Goal: Task Accomplishment & Management: Use online tool/utility

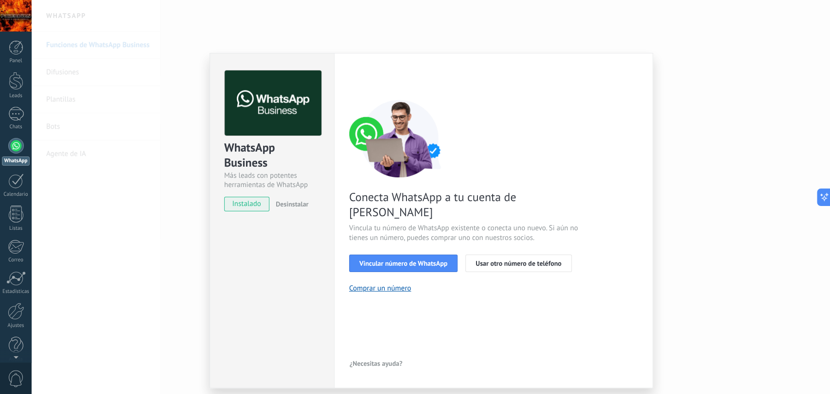
click at [664, 31] on div "WhatsApp Business Más leads con potentes herramientas de WhatsApp instalado Des…" at bounding box center [431, 197] width 799 height 394
click at [397, 260] on span "Vincular número de WhatsApp" at bounding box center [403, 263] width 88 height 7
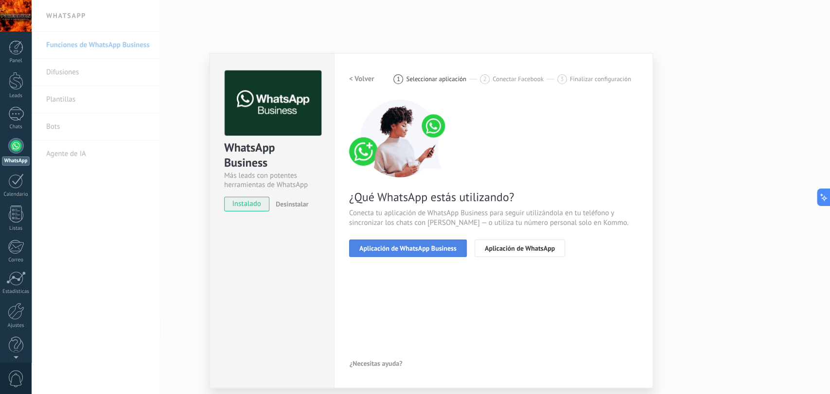
click at [451, 251] on span "Aplicación de WhatsApp Business" at bounding box center [407, 248] width 97 height 7
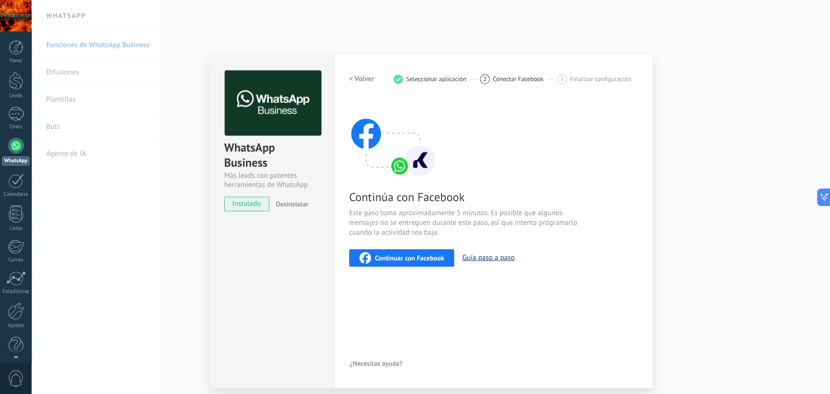
click at [493, 258] on button "Guía paso a paso" at bounding box center [488, 257] width 53 height 9
click at [438, 260] on span "Continuar con Facebook" at bounding box center [410, 258] width 70 height 7
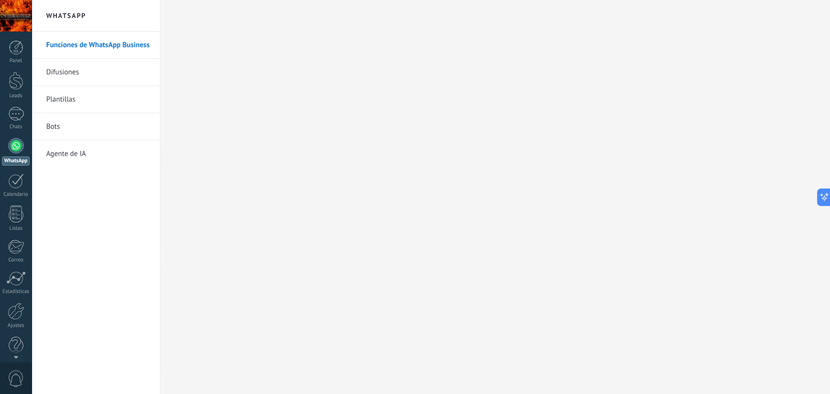
click at [12, 149] on div at bounding box center [16, 146] width 16 height 16
click at [8, 123] on link "Chats" at bounding box center [16, 118] width 32 height 23
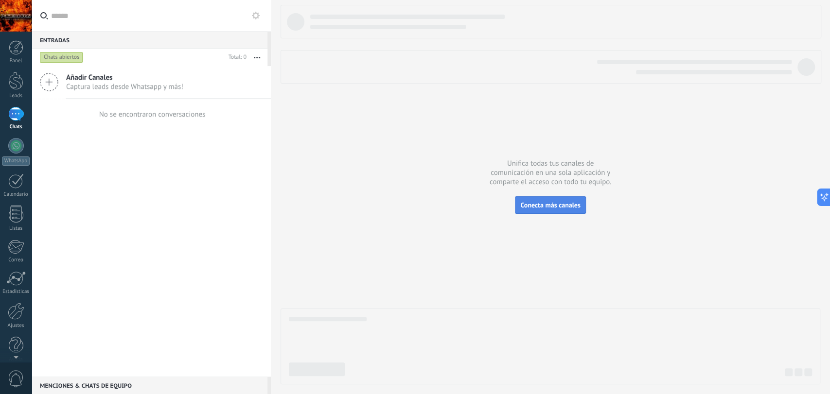
click at [574, 211] on button "Conecta más canales" at bounding box center [550, 206] width 71 height 18
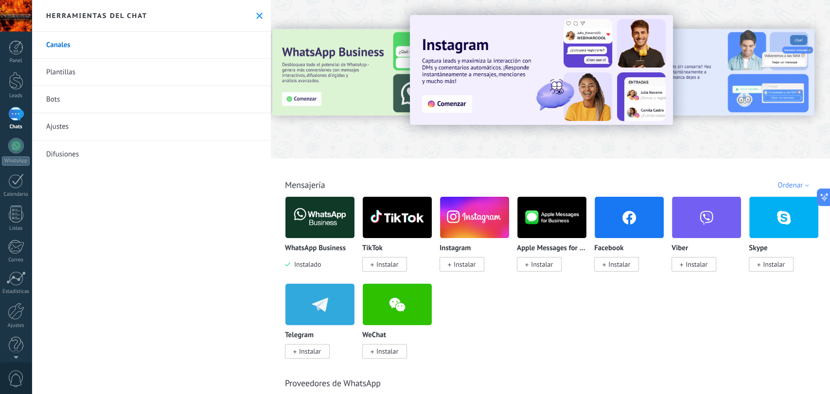
click at [326, 231] on img at bounding box center [320, 217] width 69 height 47
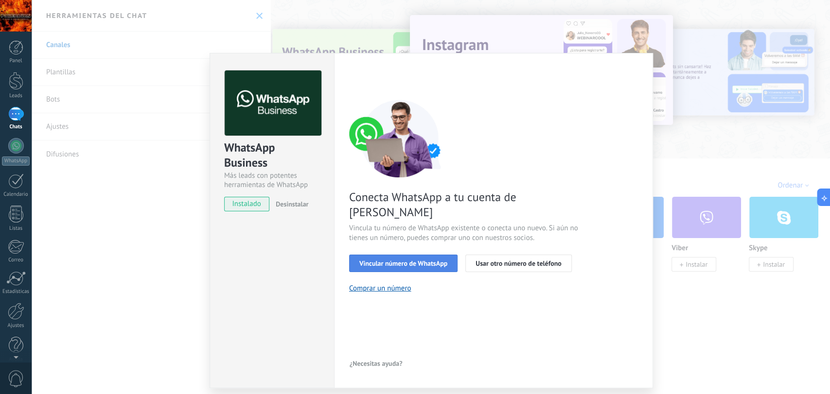
click at [397, 255] on button "Vincular número de WhatsApp" at bounding box center [403, 264] width 108 height 18
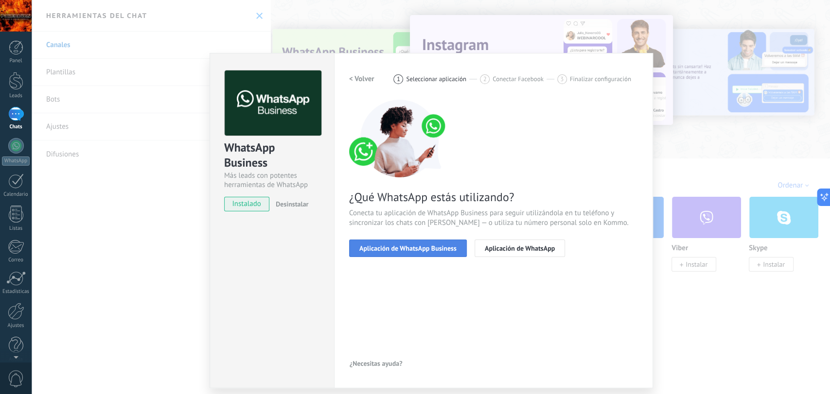
click at [450, 241] on button "Aplicación de WhatsApp Business" at bounding box center [408, 249] width 118 height 18
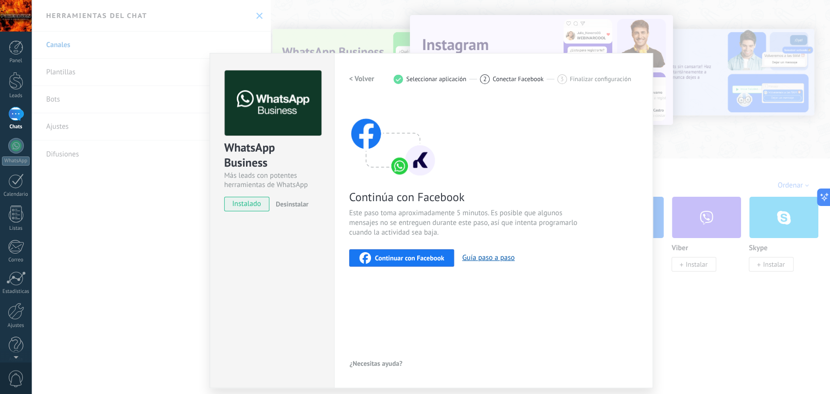
click at [410, 251] on button "Continuar con Facebook" at bounding box center [402, 259] width 106 height 18
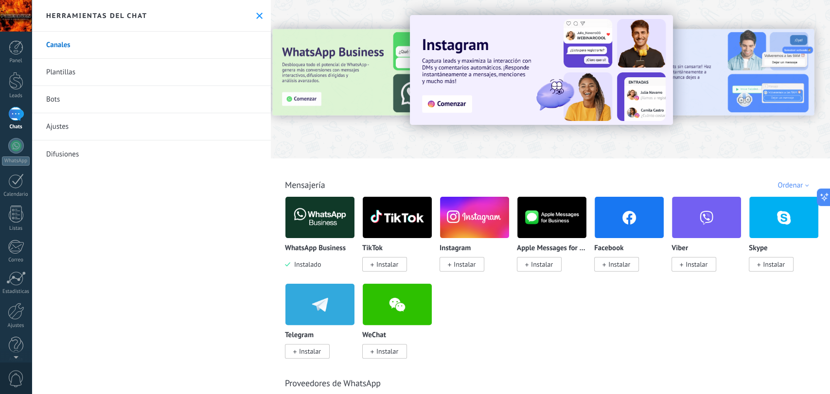
click at [322, 206] on img at bounding box center [320, 217] width 69 height 47
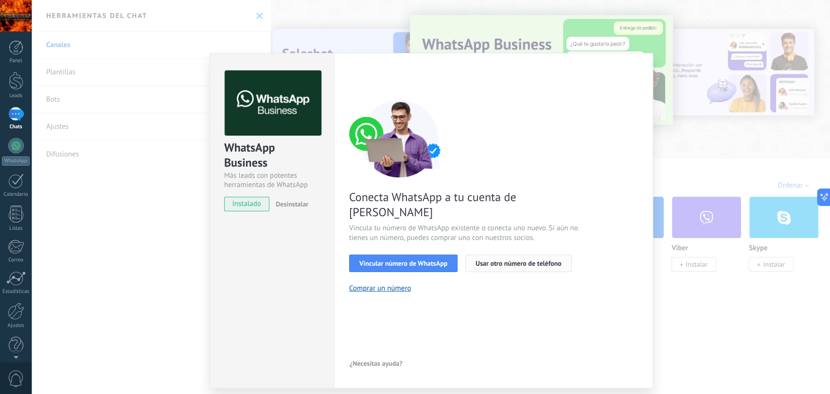
click at [510, 260] on span "Usar otro número de teléfono" at bounding box center [519, 263] width 86 height 7
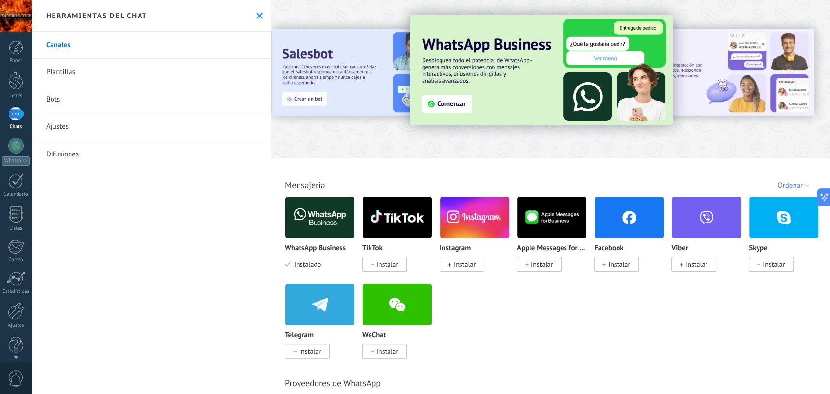
click at [317, 212] on img at bounding box center [320, 217] width 69 height 47
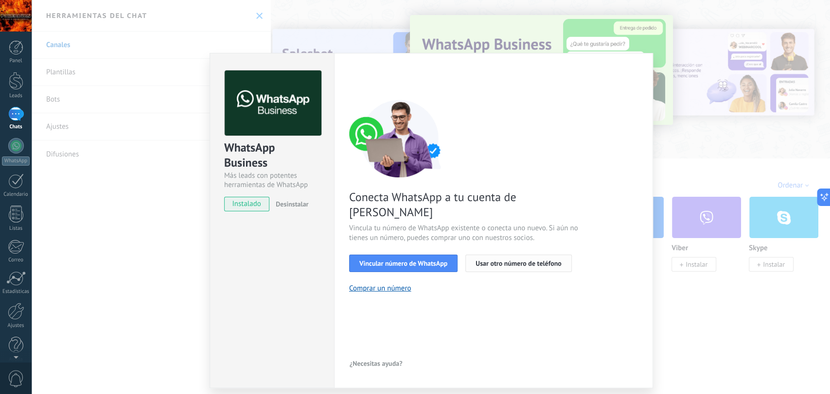
click at [503, 255] on button "Usar otro número de teléfono" at bounding box center [519, 264] width 106 height 18
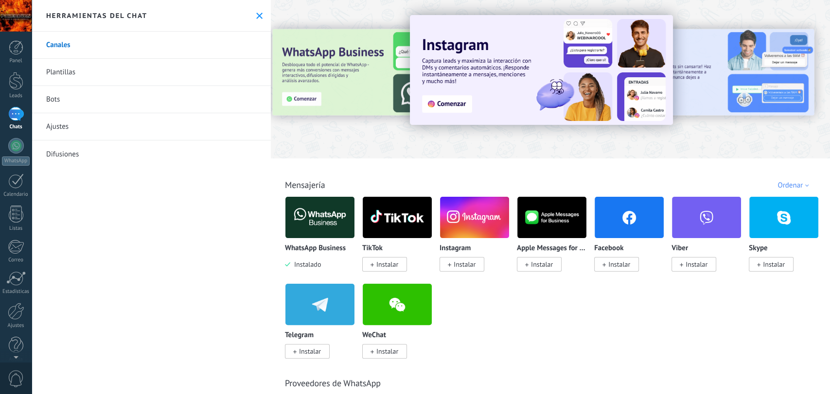
click at [316, 229] on img at bounding box center [320, 217] width 69 height 47
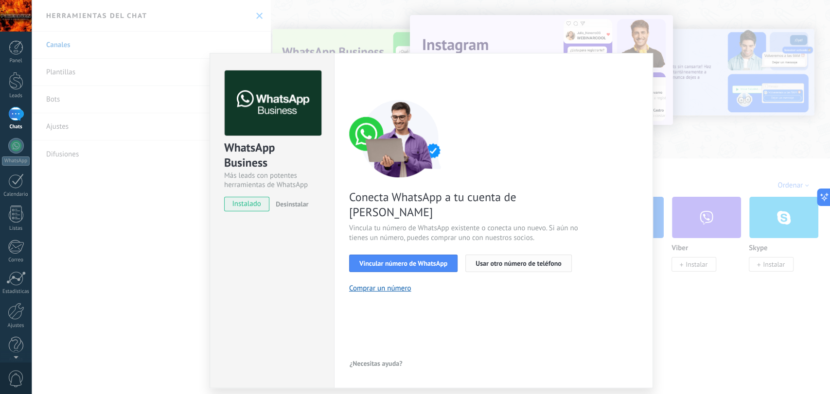
click at [514, 255] on button "Usar otro número de teléfono" at bounding box center [519, 264] width 106 height 18
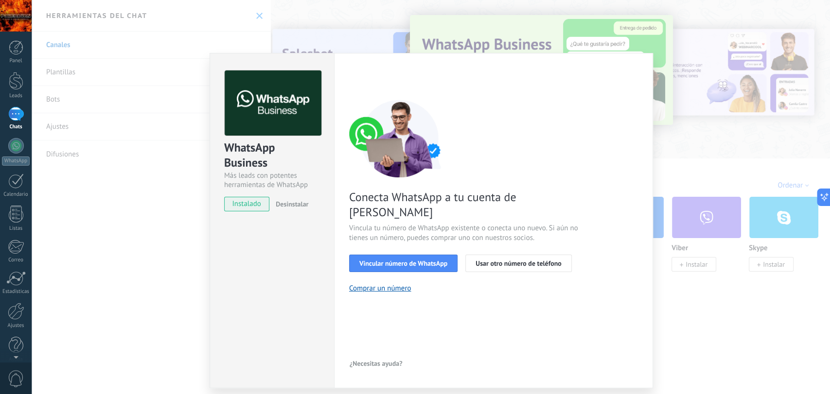
click at [520, 1] on div "WhatsApp Business Más leads con potentes herramientas de WhatsApp instalado Des…" at bounding box center [431, 197] width 799 height 394
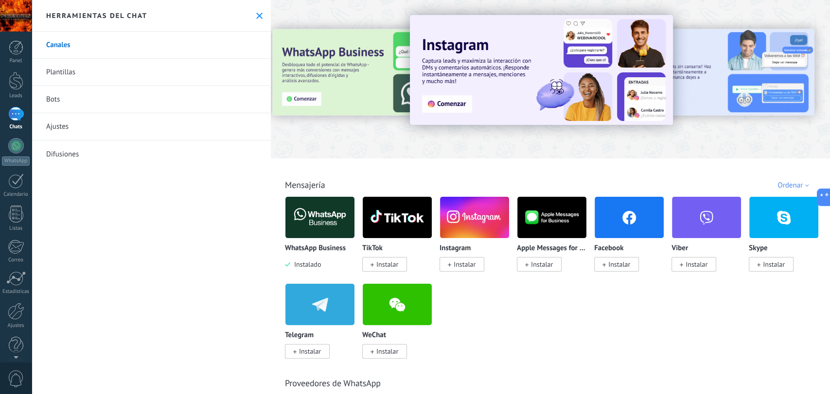
click at [135, 98] on link "Bots" at bounding box center [151, 99] width 239 height 27
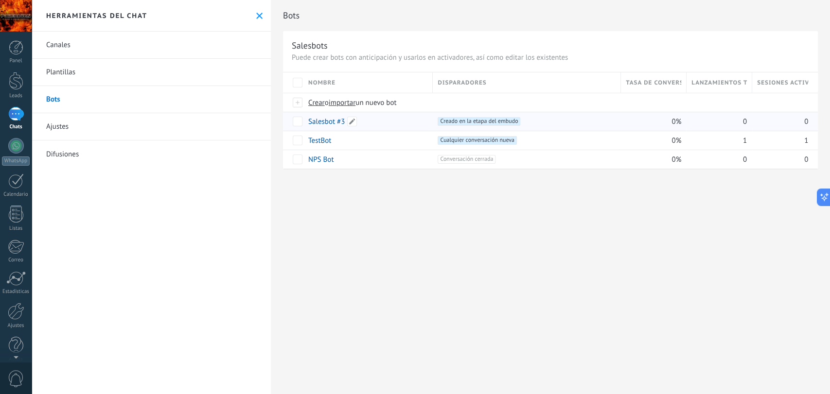
click at [393, 122] on div "Salesbot #3" at bounding box center [366, 121] width 125 height 18
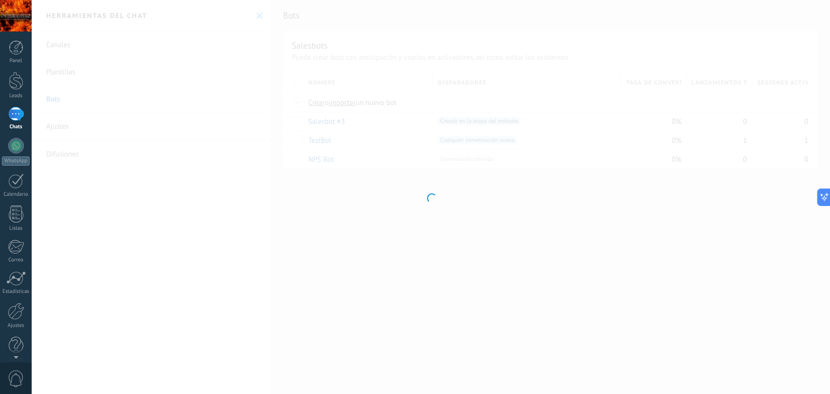
type input "**********"
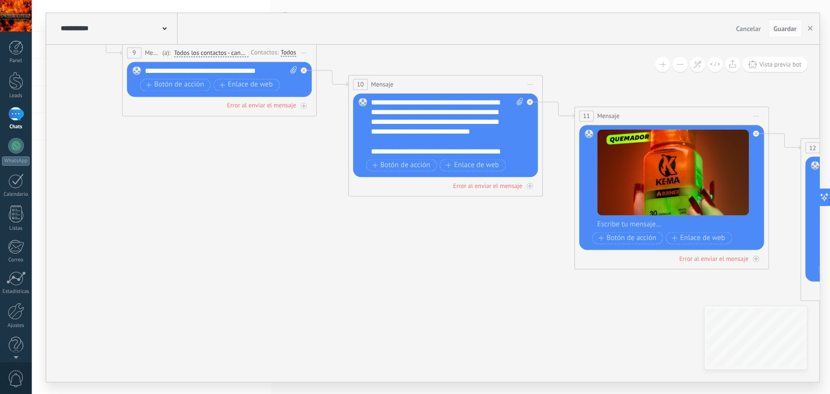
drag, startPoint x: 543, startPoint y: 266, endPoint x: 350, endPoint y: 227, distance: 197.0
click at [350, 227] on icon at bounding box center [722, 156] width 1914 height 776
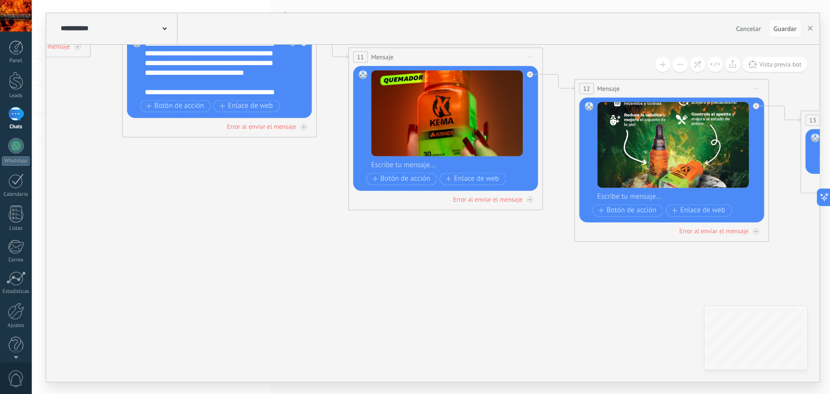
drag, startPoint x: 478, startPoint y: 265, endPoint x: 210, endPoint y: 200, distance: 275.2
click at [210, 200] on icon at bounding box center [495, 97] width 1914 height 776
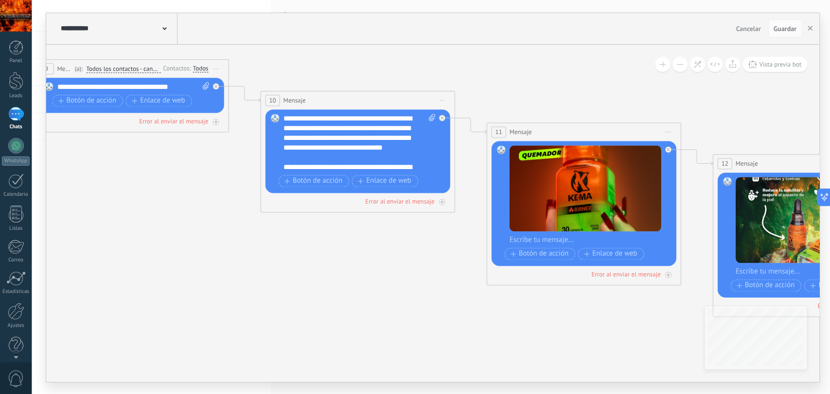
drag, startPoint x: 661, startPoint y: 299, endPoint x: 820, endPoint y: 375, distance: 176.7
click at [820, 375] on div "**********" at bounding box center [431, 197] width 799 height 394
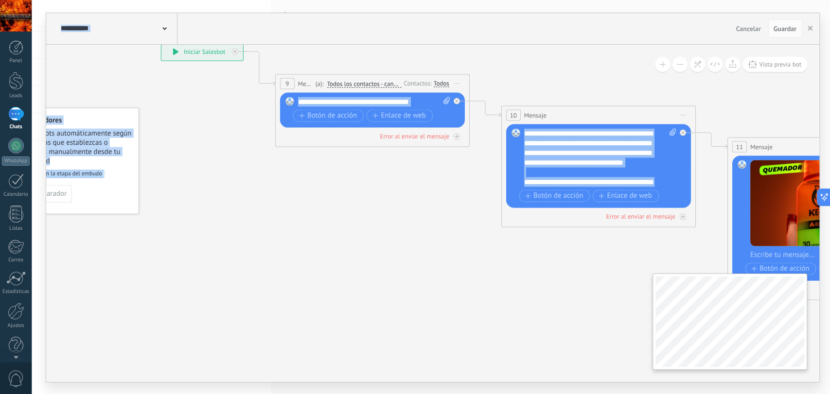
click at [679, 321] on div "**********" at bounding box center [432, 214] width 773 height 338
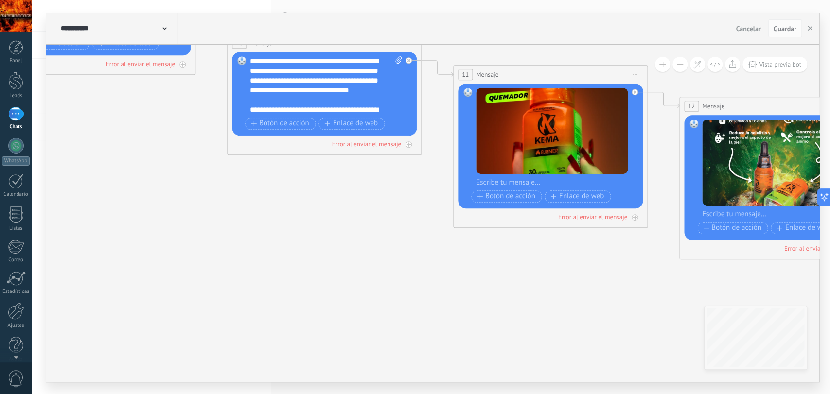
drag, startPoint x: 463, startPoint y: 262, endPoint x: 175, endPoint y: 184, distance: 298.8
click at [175, 184] on icon at bounding box center [600, 115] width 1914 height 776
click at [305, 105] on div "**********" at bounding box center [326, 85] width 152 height 58
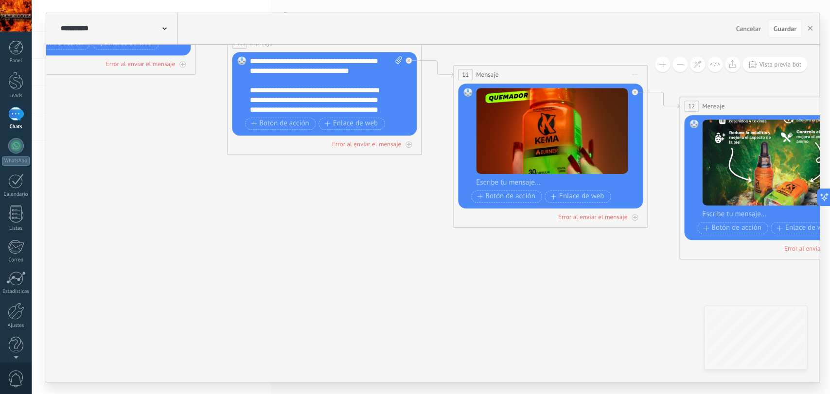
scroll to position [39, 0]
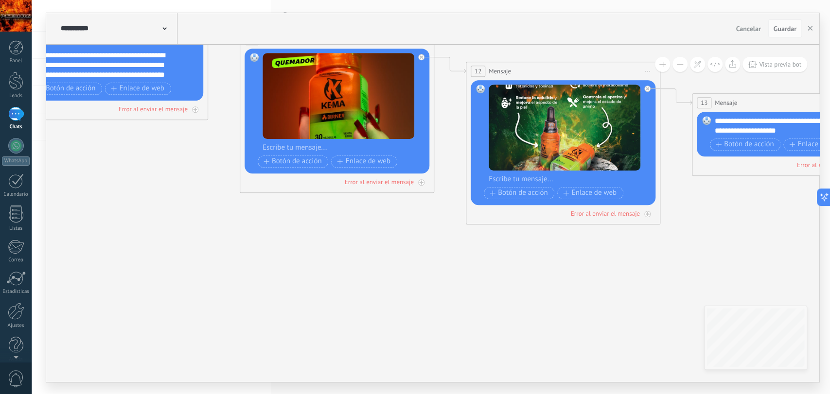
drag, startPoint x: 630, startPoint y: 270, endPoint x: 410, endPoint y: 234, distance: 222.8
click at [410, 234] on icon at bounding box center [387, 80] width 1914 height 776
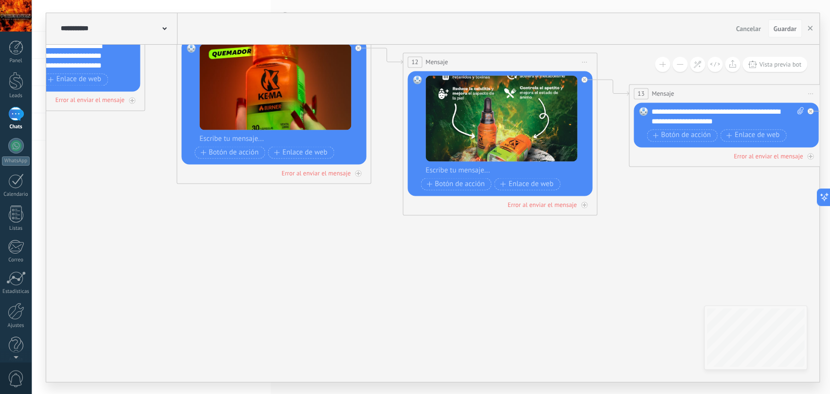
drag, startPoint x: 568, startPoint y: 280, endPoint x: 473, endPoint y: 271, distance: 95.7
click at [473, 271] on icon at bounding box center [324, 71] width 1914 height 776
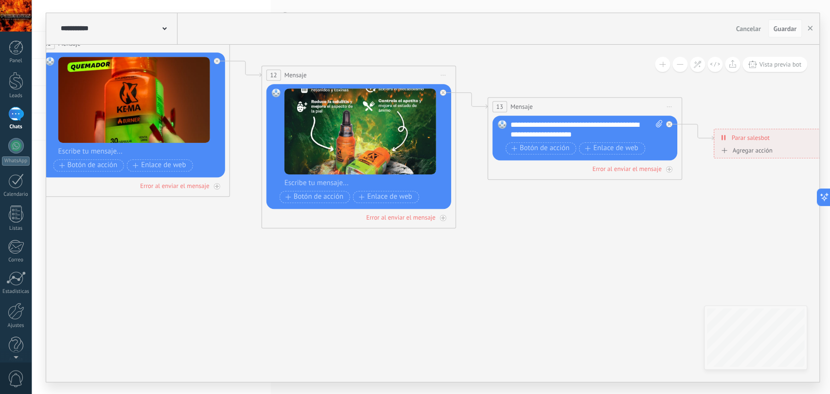
drag, startPoint x: 686, startPoint y: 240, endPoint x: 566, endPoint y: 254, distance: 121.0
click at [566, 254] on icon at bounding box center [183, 84] width 1914 height 776
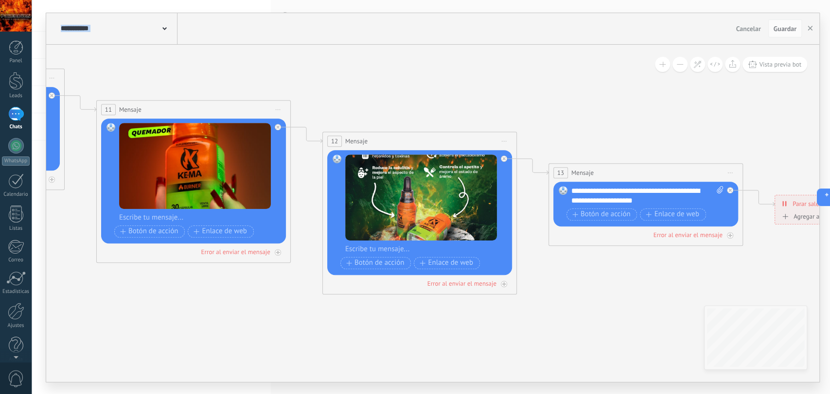
drag, startPoint x: 752, startPoint y: 219, endPoint x: 829, endPoint y: 285, distance: 101.8
click at [829, 285] on div "**********" at bounding box center [431, 197] width 799 height 394
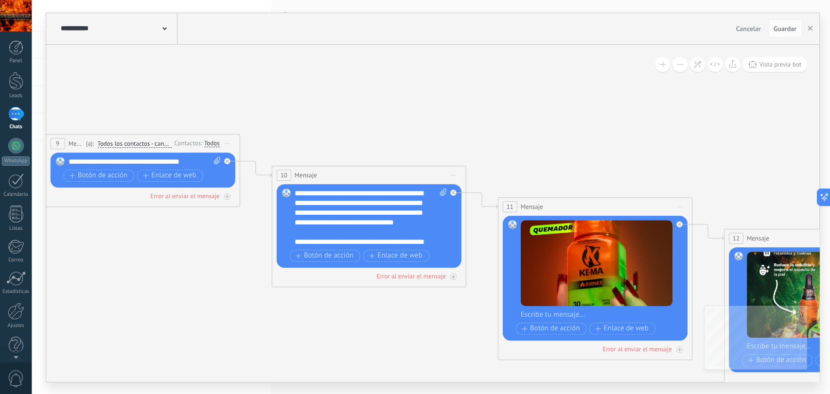
drag, startPoint x: 412, startPoint y: 67, endPoint x: 821, endPoint y: 171, distance: 421.5
click at [821, 171] on div "**********" at bounding box center [431, 197] width 799 height 394
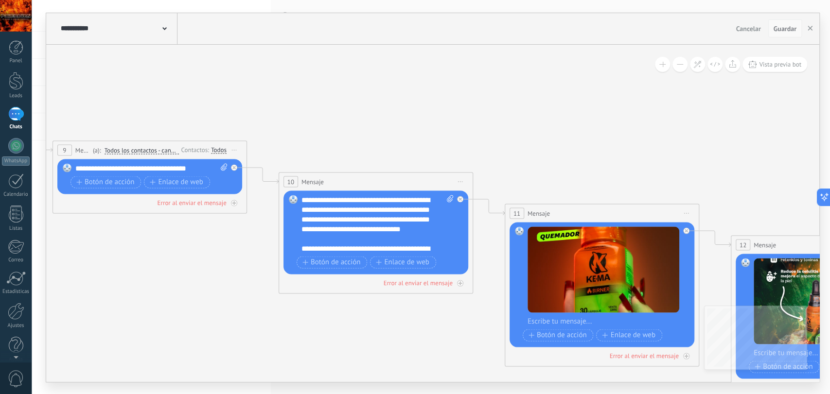
click at [786, 25] on span "Guardar" at bounding box center [785, 28] width 23 height 7
click at [811, 28] on icon "button" at bounding box center [810, 28] width 5 height 5
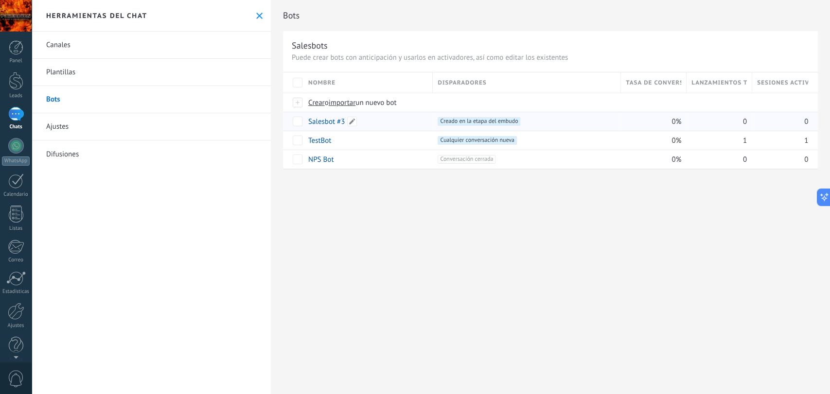
click at [366, 125] on div "Salesbot #3" at bounding box center [366, 121] width 125 height 18
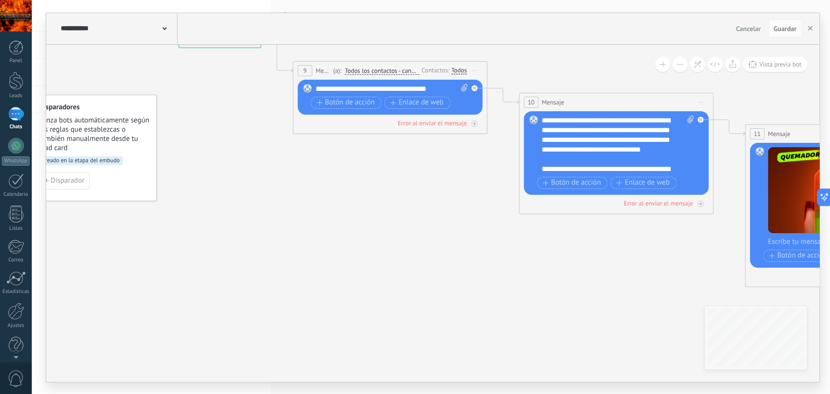
drag, startPoint x: 538, startPoint y: 332, endPoint x: 284, endPoint y: 354, distance: 254.9
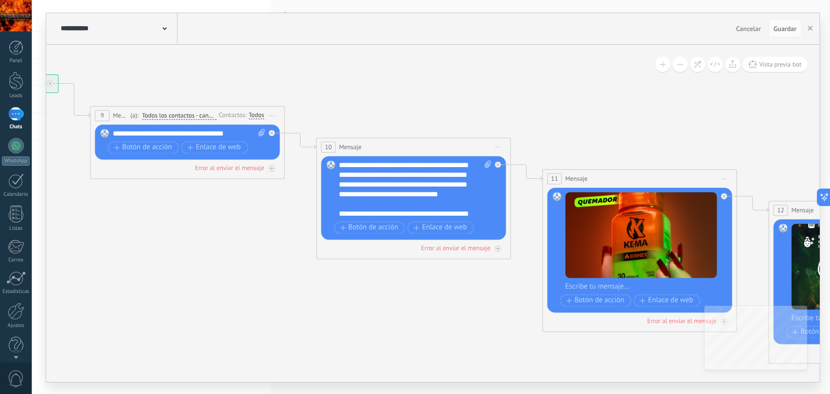
drag, startPoint x: 486, startPoint y: 254, endPoint x: 335, endPoint y: 238, distance: 152.6
click at [336, 229] on div "10 Mensaje ******* (a): Todos los contactos - canales seleccionados Todos los c…" at bounding box center [413, 199] width 195 height 122
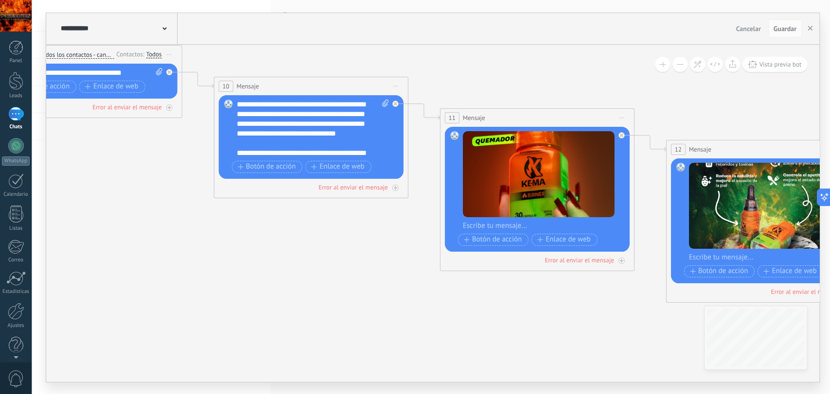
drag, startPoint x: 426, startPoint y: 297, endPoint x: 235, endPoint y: 227, distance: 203.3
click at [235, 227] on icon at bounding box center [587, 158] width 1914 height 776
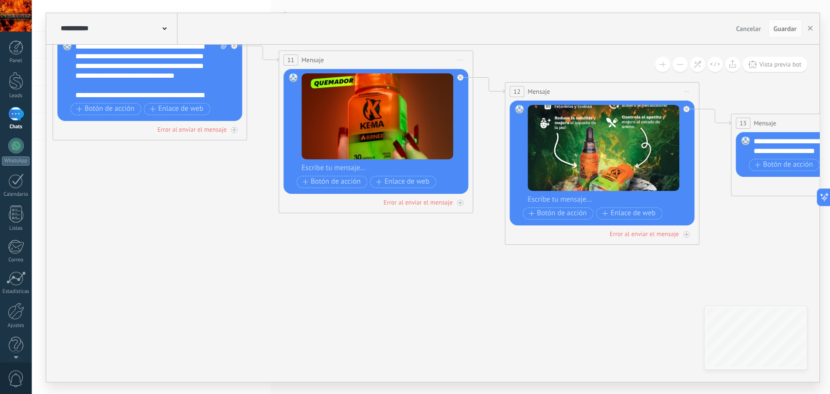
drag, startPoint x: 235, startPoint y: 227, endPoint x: 97, endPoint y: 164, distance: 151.5
click at [97, 164] on icon at bounding box center [426, 101] width 1914 height 776
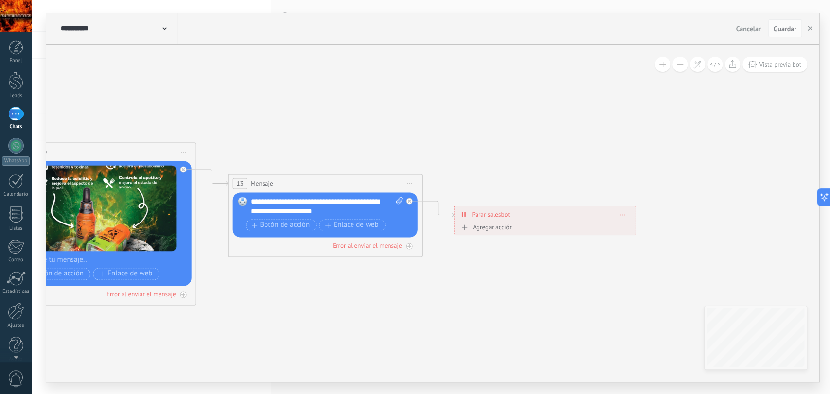
drag, startPoint x: 699, startPoint y: 236, endPoint x: 262, endPoint y: 311, distance: 443.6
click at [789, 33] on button "Guardar" at bounding box center [786, 28] width 34 height 18
click at [790, 31] on span "Guardar" at bounding box center [785, 28] width 23 height 7
click at [789, 28] on span "Guardar" at bounding box center [785, 28] width 23 height 7
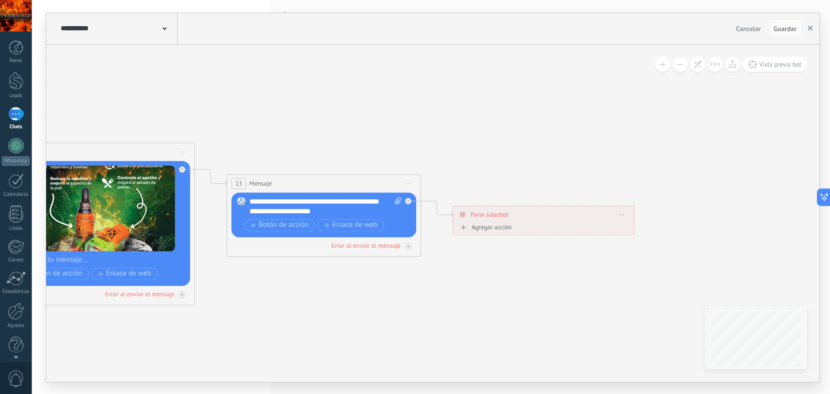
click at [813, 28] on button "button" at bounding box center [810, 28] width 15 height 18
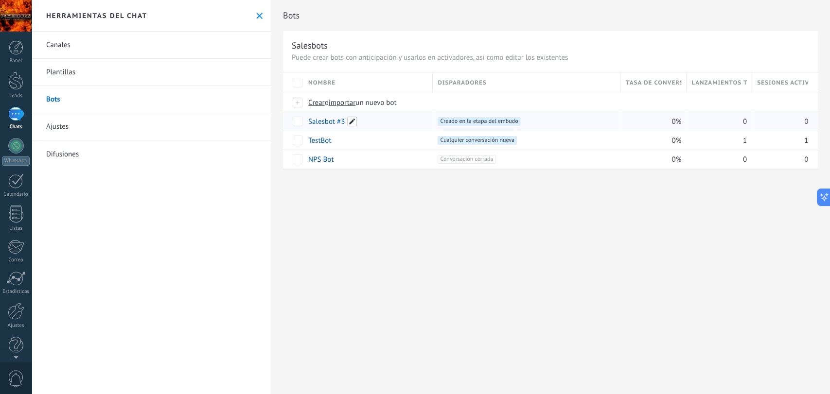
click at [355, 121] on span at bounding box center [352, 122] width 10 height 10
click at [365, 216] on div "**********" at bounding box center [550, 197] width 559 height 394
click at [560, 198] on div "Bots Salesbots Puede crear bots con anticipación y usarlos en activadores, así …" at bounding box center [550, 197] width 559 height 394
click at [16, 143] on div at bounding box center [16, 146] width 16 height 16
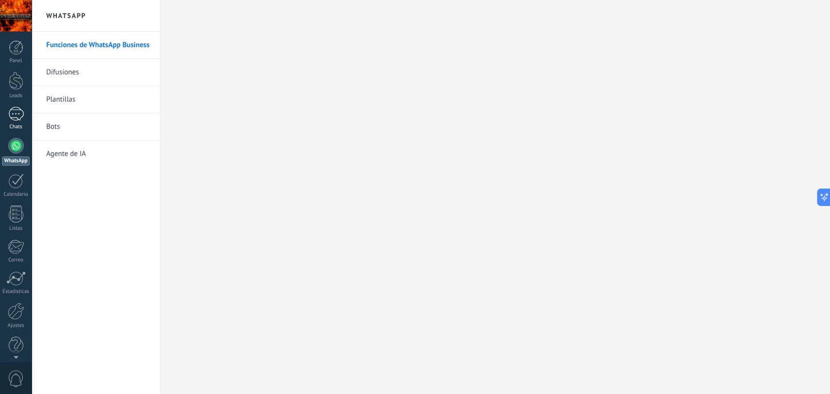
click at [16, 115] on div at bounding box center [16, 114] width 16 height 14
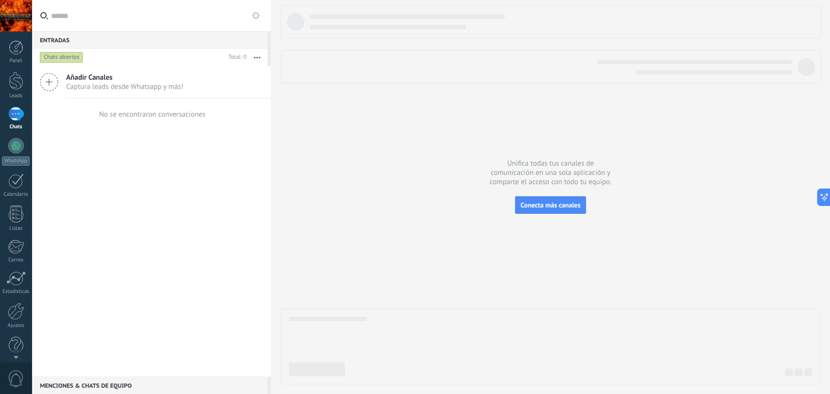
click at [257, 15] on icon at bounding box center [256, 16] width 8 height 8
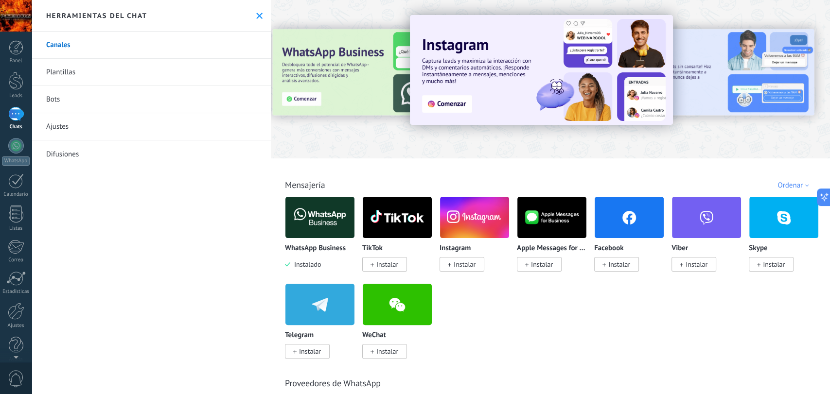
click at [304, 228] on img at bounding box center [320, 217] width 69 height 47
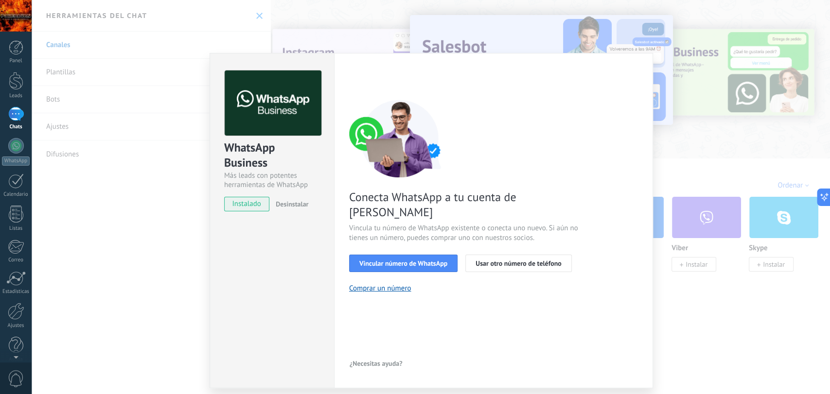
click at [362, 361] on span "¿Necesitas ayuda?" at bounding box center [376, 363] width 53 height 7
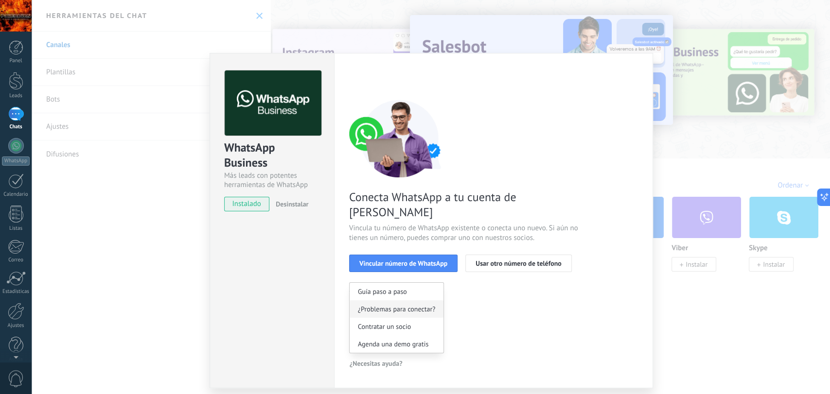
click at [395, 316] on button "¿Problemas para conectar?" at bounding box center [397, 310] width 94 height 18
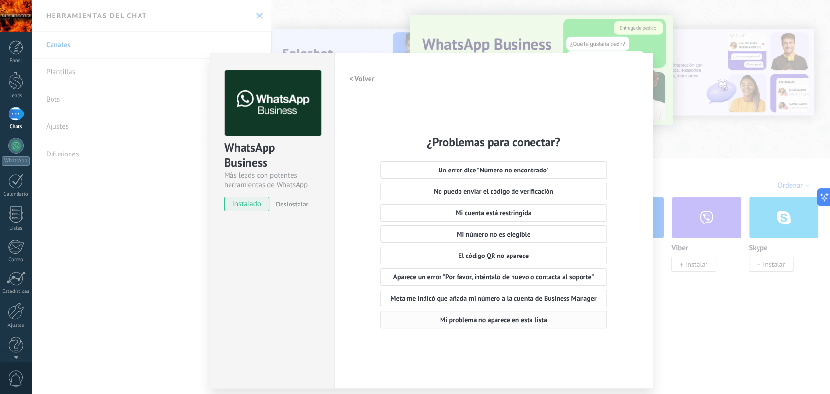
click at [492, 320] on span "Mi problema no aparece en esta lista" at bounding box center [493, 320] width 107 height 7
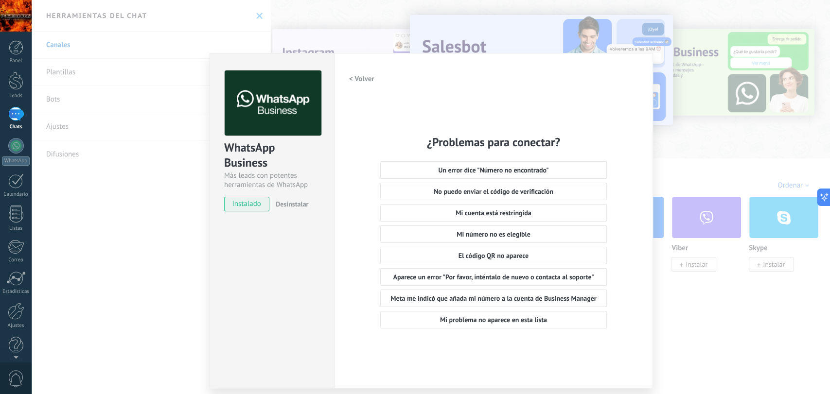
click at [399, 46] on div "WhatsApp Business Más leads con potentes herramientas de WhatsApp instalado Des…" at bounding box center [431, 197] width 799 height 394
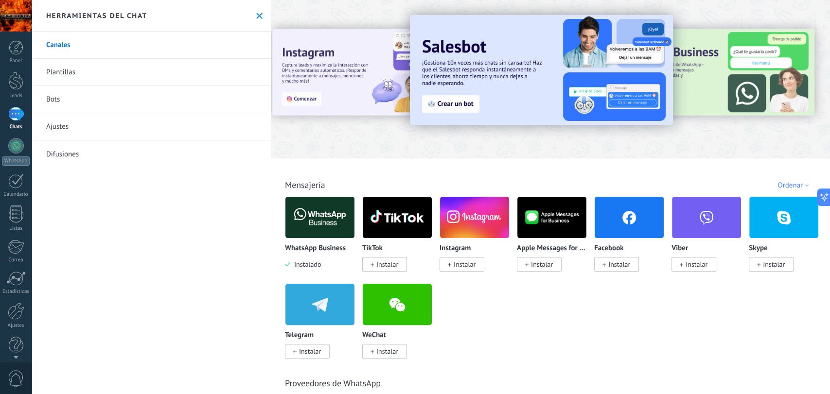
click at [328, 212] on img at bounding box center [320, 217] width 69 height 47
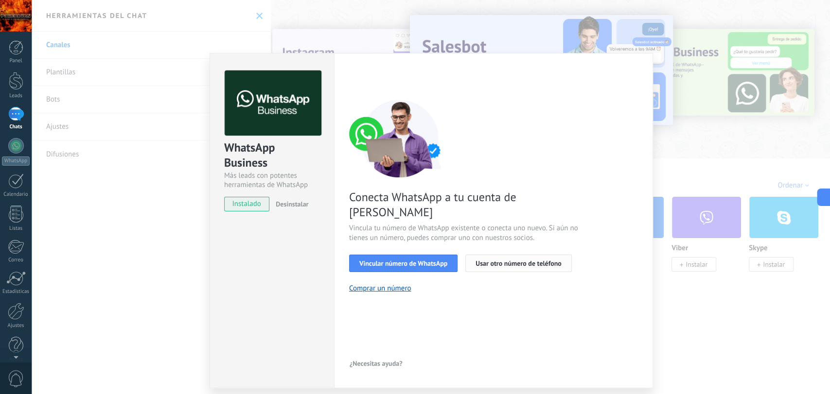
click at [517, 255] on button "Usar otro número de teléfono" at bounding box center [519, 264] width 106 height 18
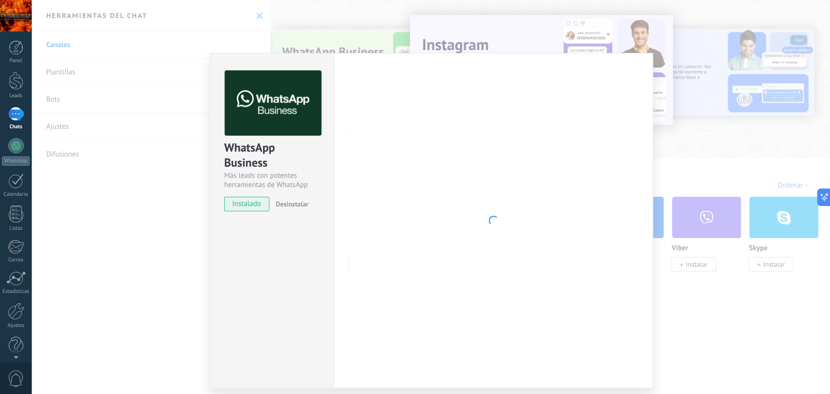
drag, startPoint x: 541, startPoint y: 359, endPoint x: 597, endPoint y: 194, distance: 175.2
click at [597, 194] on div at bounding box center [493, 221] width 289 height 301
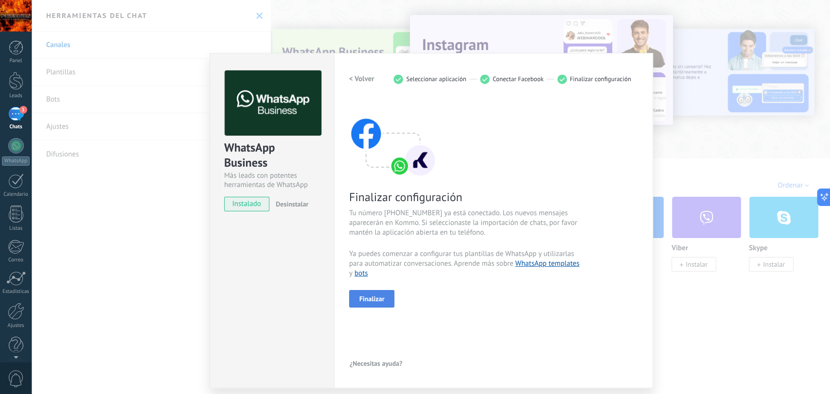
click at [374, 306] on button "Finalizar" at bounding box center [372, 299] width 46 height 18
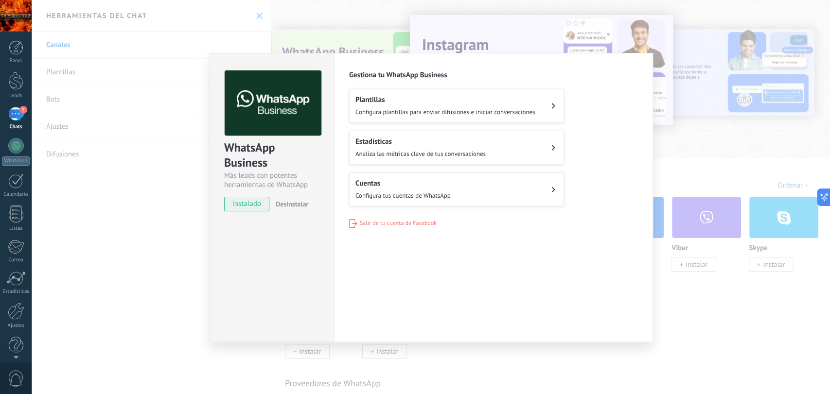
click at [392, 195] on span "Configura tus cuentas de WhatsApp" at bounding box center [403, 196] width 95 height 8
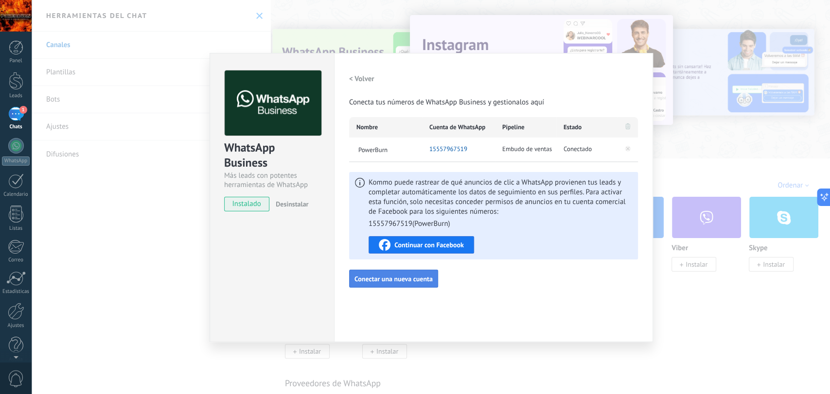
click at [430, 278] on span "Conectar una nueva cuenta" at bounding box center [394, 279] width 78 height 7
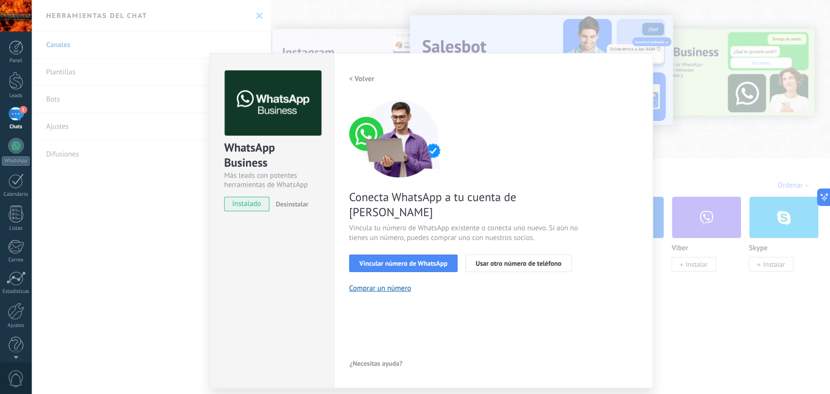
click at [358, 84] on button "< Volver" at bounding box center [361, 80] width 25 height 18
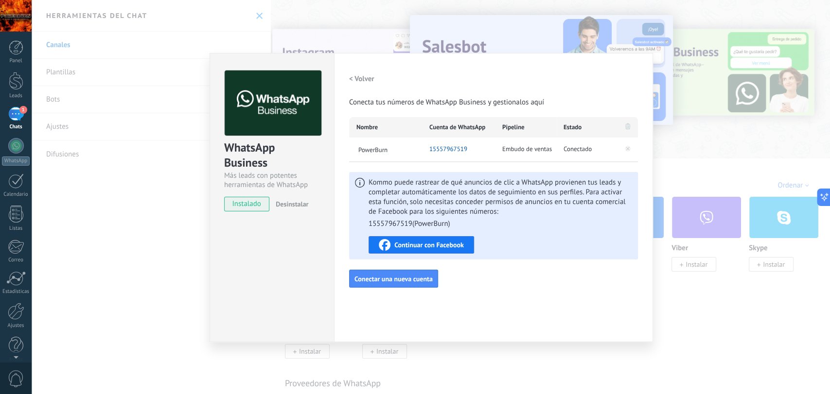
click at [268, 24] on div "WhatsApp Business Más leads con potentes herramientas de WhatsApp instalado Des…" at bounding box center [431, 197] width 799 height 394
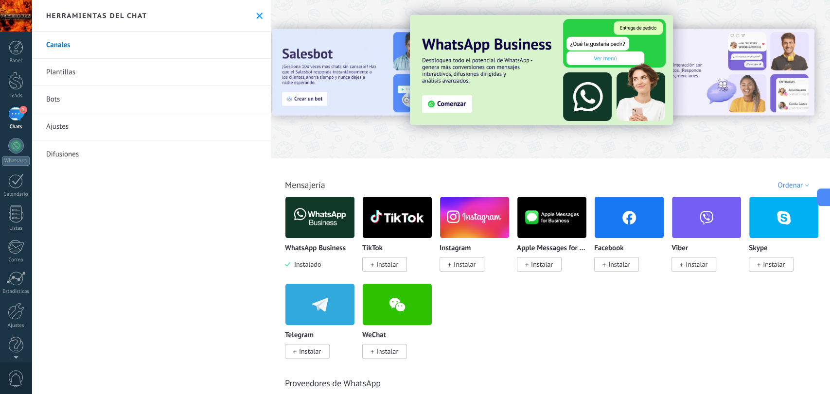
click at [25, 110] on span "1" at bounding box center [23, 110] width 8 height 8
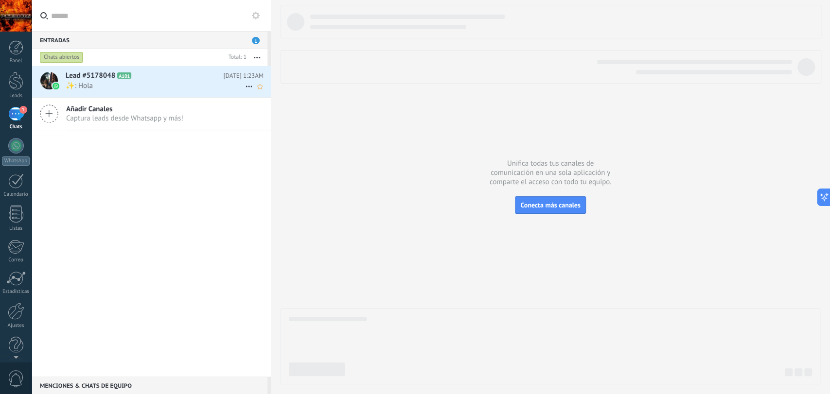
click at [157, 89] on span "✨: Hola" at bounding box center [155, 85] width 179 height 9
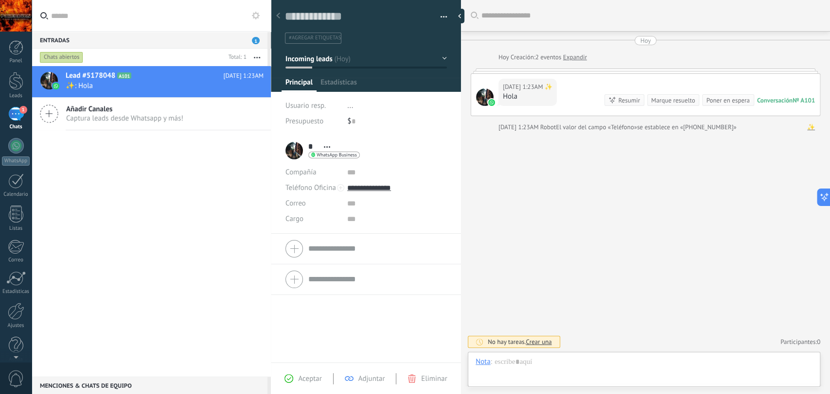
scroll to position [15, 0]
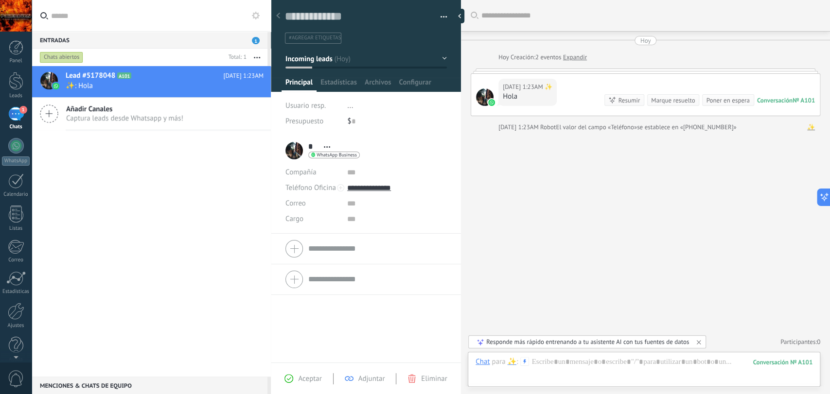
click at [588, 84] on div "Hoy 1:23AM ✨ Hola Conversación № A101 Conversación № A101 Resumir Resumir Marqu…" at bounding box center [645, 95] width 349 height 42
click at [253, 36] on div "Entradas 1" at bounding box center [150, 40] width 236 height 18
click at [260, 55] on button "button" at bounding box center [257, 58] width 21 height 18
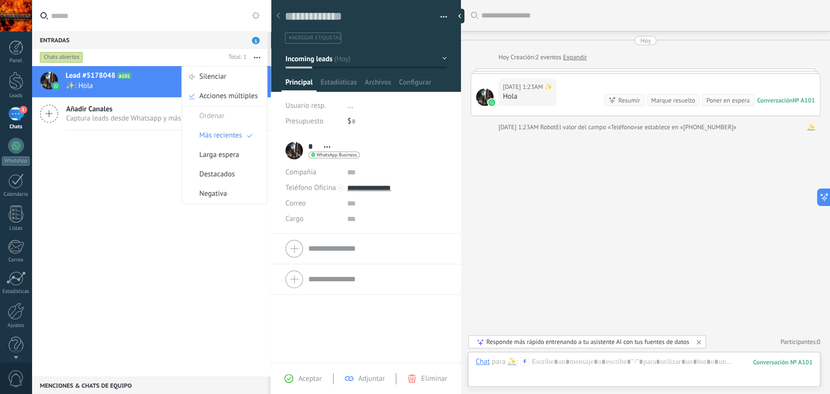
click at [126, 222] on div "Lead #5178048 A101 Hoy 1:23AM ✨: Hola Añadir Canales Captura leads desde Whatsa…" at bounding box center [151, 221] width 239 height 311
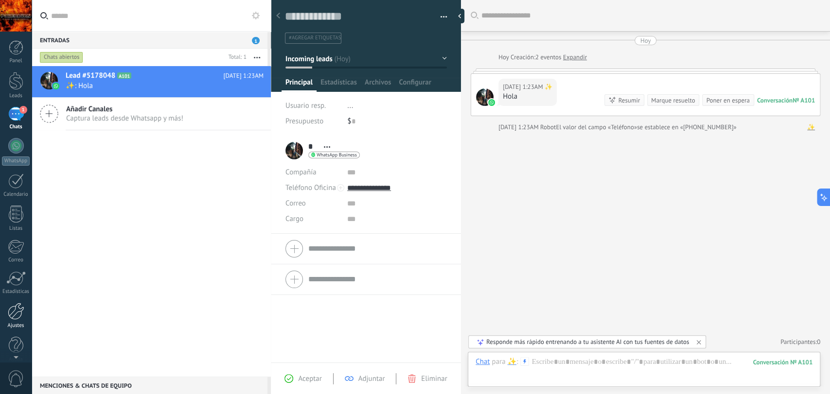
click at [12, 304] on div at bounding box center [16, 311] width 17 height 17
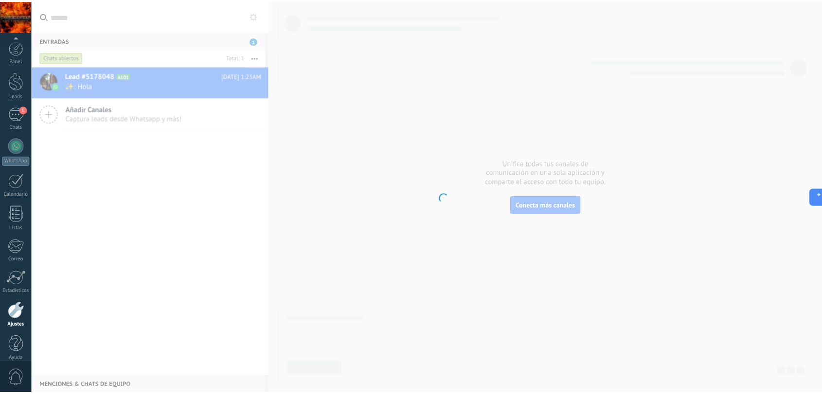
scroll to position [10, 0]
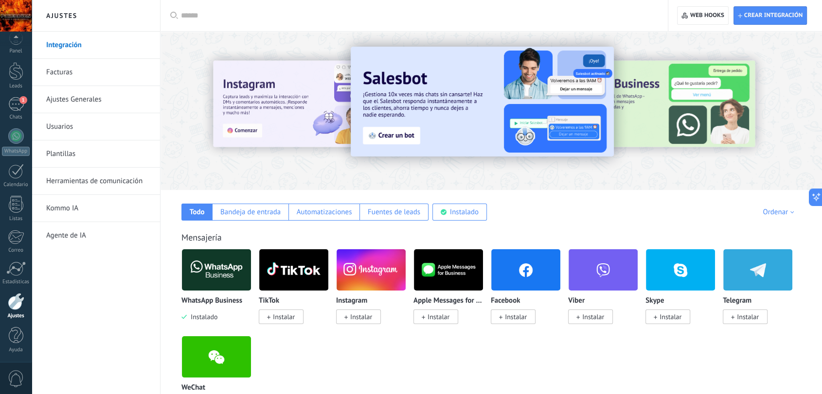
click at [135, 45] on link "Integración" at bounding box center [98, 45] width 104 height 27
click at [204, 253] on img at bounding box center [216, 270] width 69 height 47
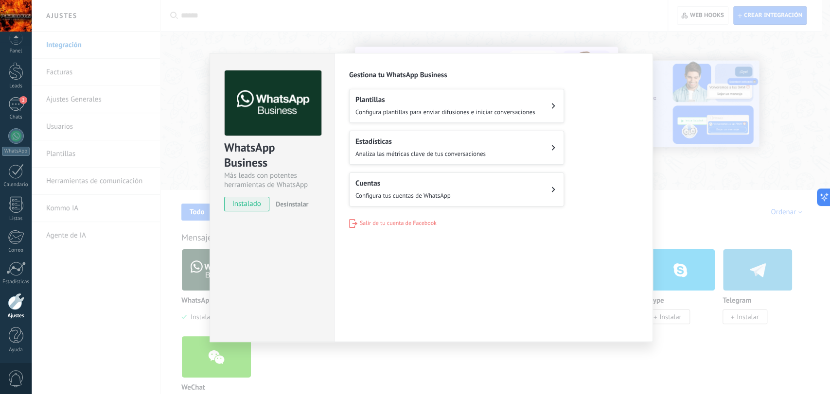
click at [387, 115] on span "Configura plantillas para enviar difusiones e iniciar conversaciones" at bounding box center [446, 112] width 180 height 8
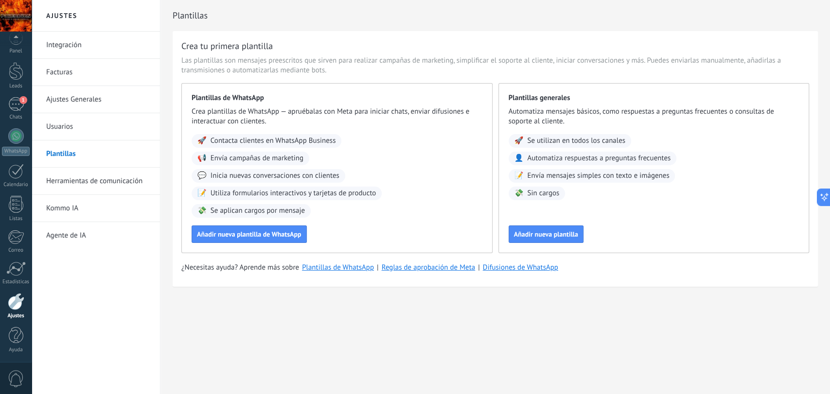
click at [108, 35] on link "Integración" at bounding box center [98, 45] width 104 height 27
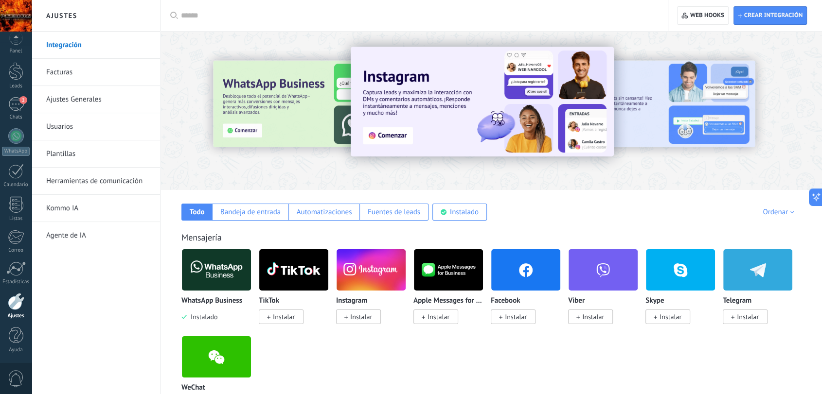
click at [226, 273] on img at bounding box center [216, 270] width 69 height 47
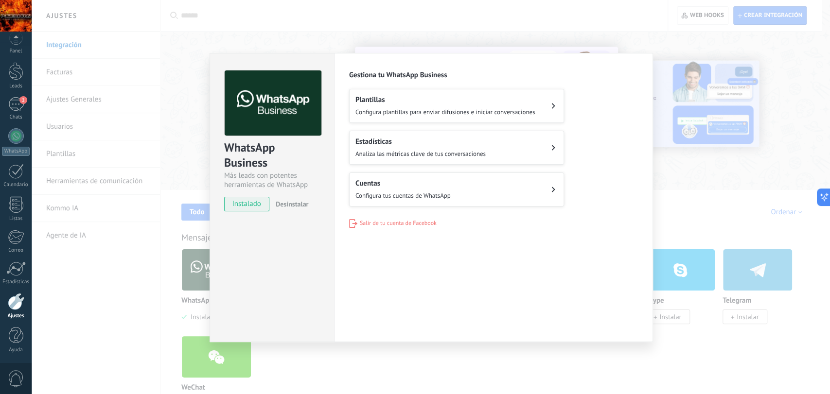
click at [433, 193] on span "Configura tus cuentas de WhatsApp" at bounding box center [403, 196] width 95 height 8
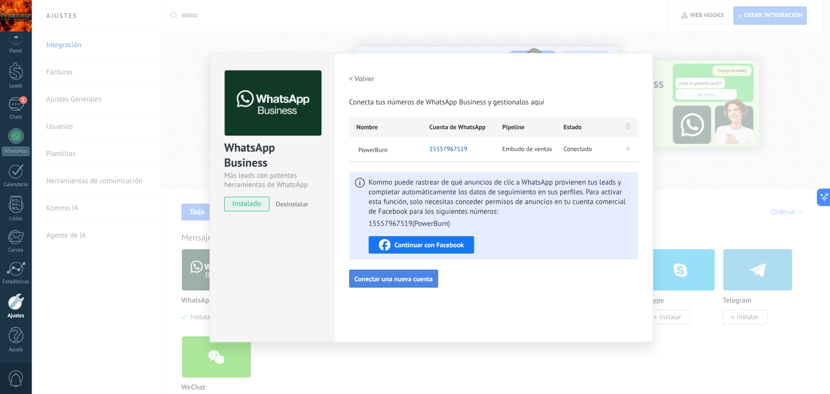
click at [402, 285] on button "Conectar una nueva cuenta" at bounding box center [393, 279] width 89 height 18
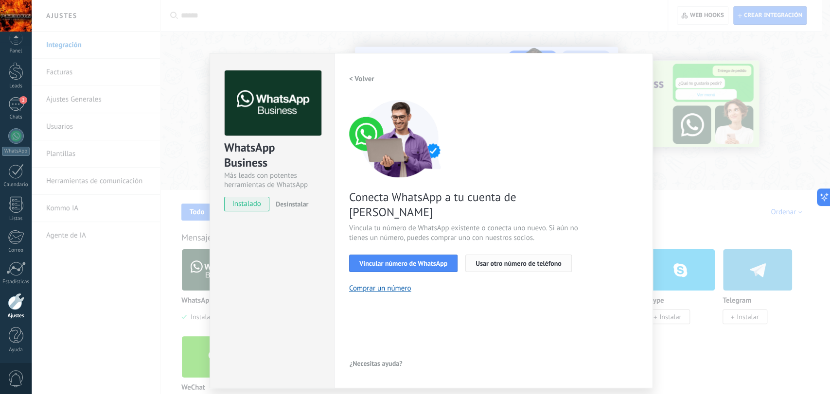
click at [499, 260] on span "Usar otro número de teléfono" at bounding box center [519, 263] width 86 height 7
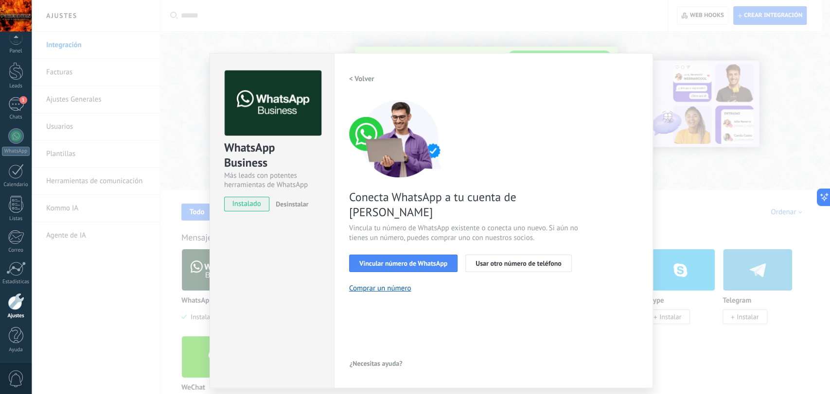
click at [368, 82] on h2 "< Volver" at bounding box center [361, 78] width 25 height 9
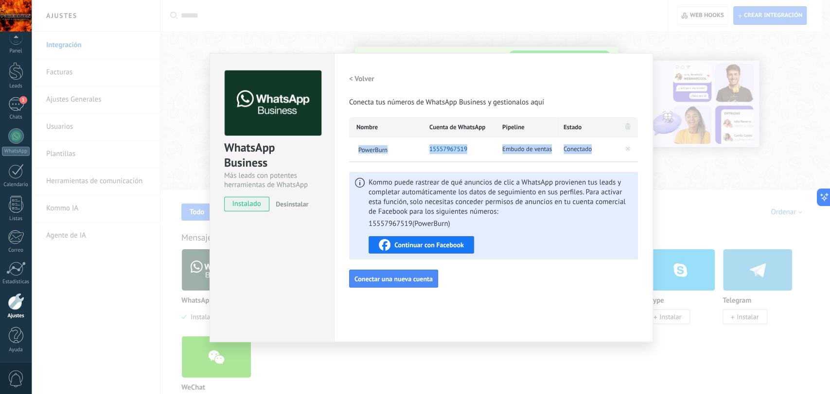
drag, startPoint x: 628, startPoint y: 125, endPoint x: 623, endPoint y: 146, distance: 22.1
click at [623, 146] on div "Nombre Cuenta de WhatsApp Pipeline Estado PowerBurn 15557967519 Embudo de venta…" at bounding box center [493, 139] width 289 height 45
click at [623, 146] on icon at bounding box center [628, 149] width 12 height 12
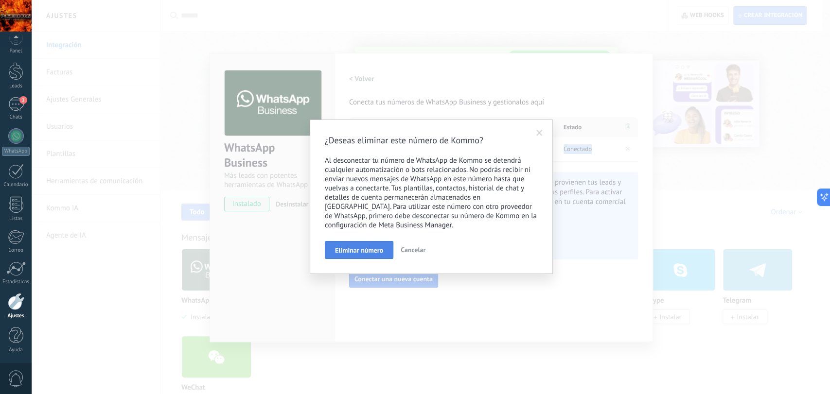
click at [359, 254] on span "Eliminar número" at bounding box center [359, 250] width 48 height 7
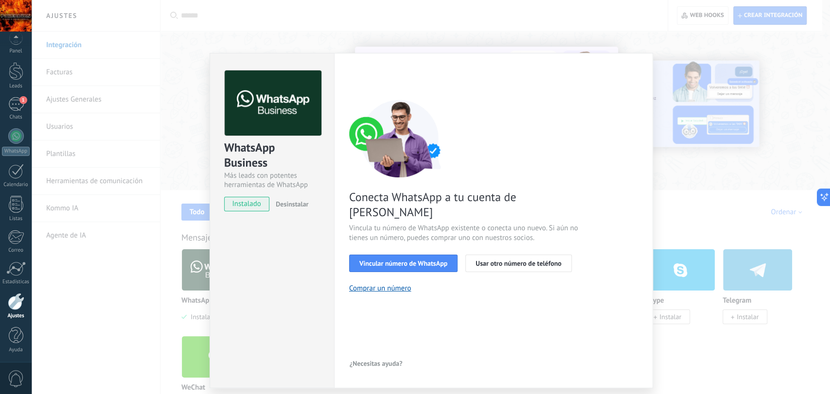
click at [773, 134] on div "WhatsApp Business Más leads con potentes herramientas de WhatsApp instalado Des…" at bounding box center [431, 197] width 799 height 394
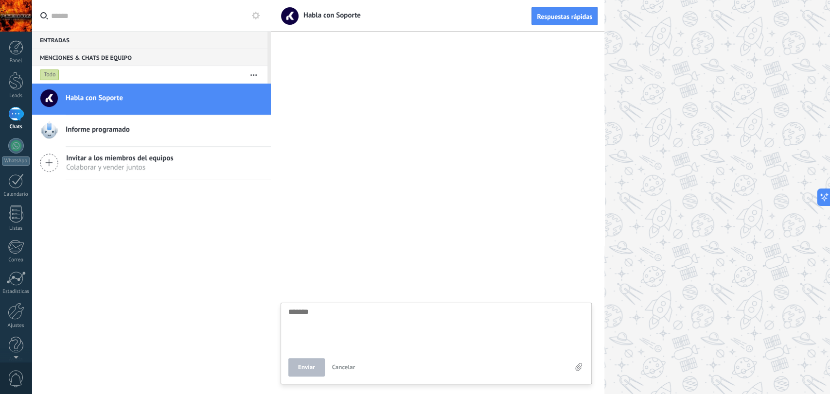
click at [452, 322] on textarea at bounding box center [436, 328] width 296 height 40
type textarea "*"
type textarea "**"
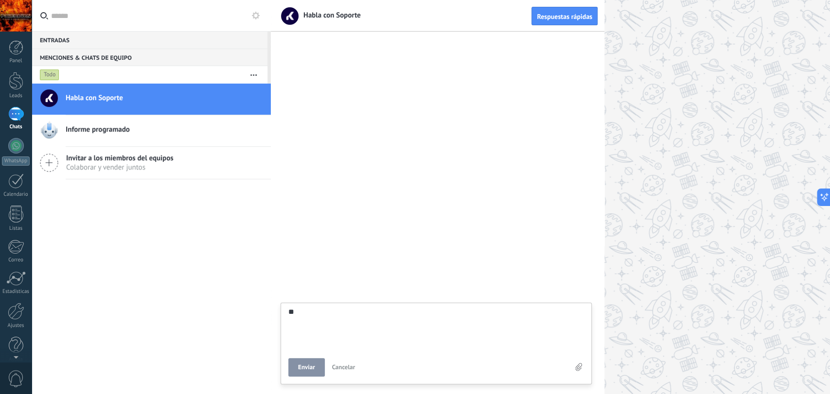
type textarea "***"
type textarea "**"
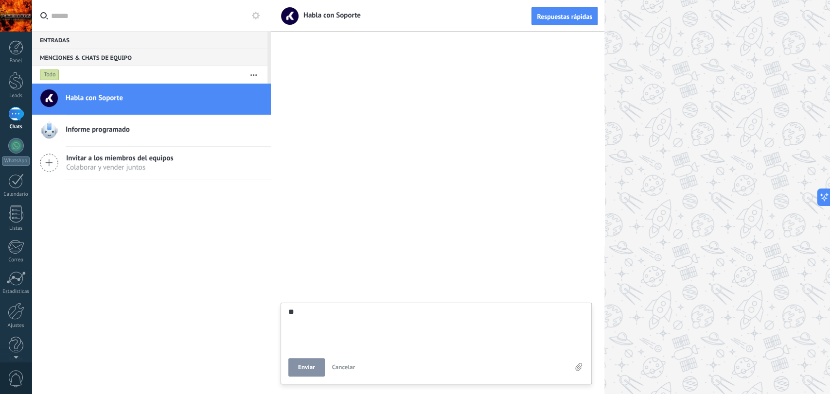
type textarea "*"
type textarea "*******"
type textarea "*"
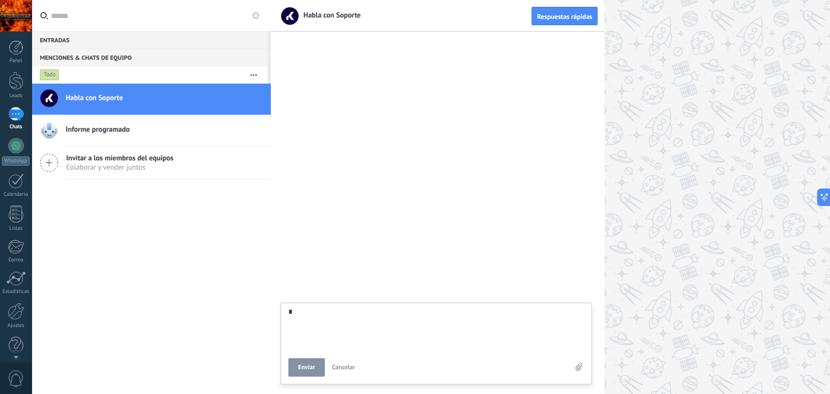
type textarea "**"
type textarea "***"
type textarea "**"
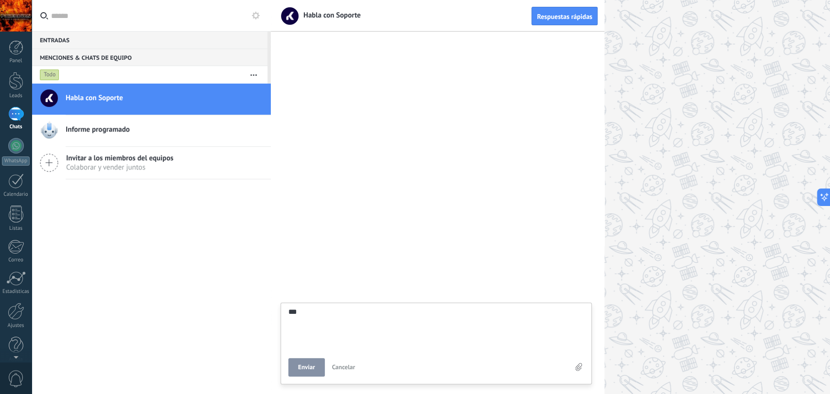
type textarea "**"
type textarea "***"
type textarea "****"
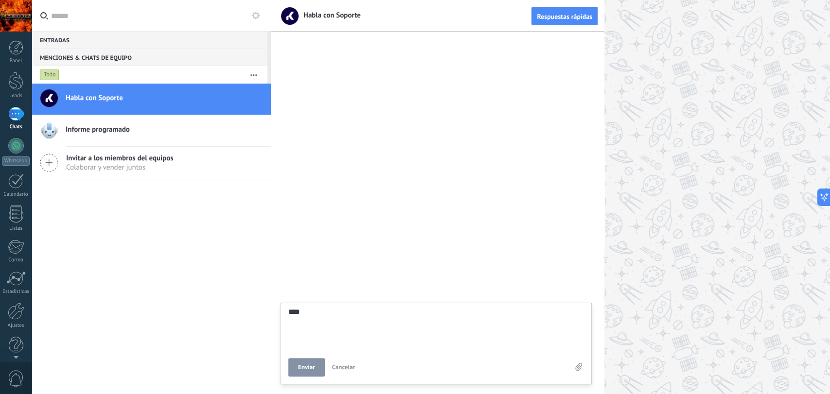
type textarea "****"
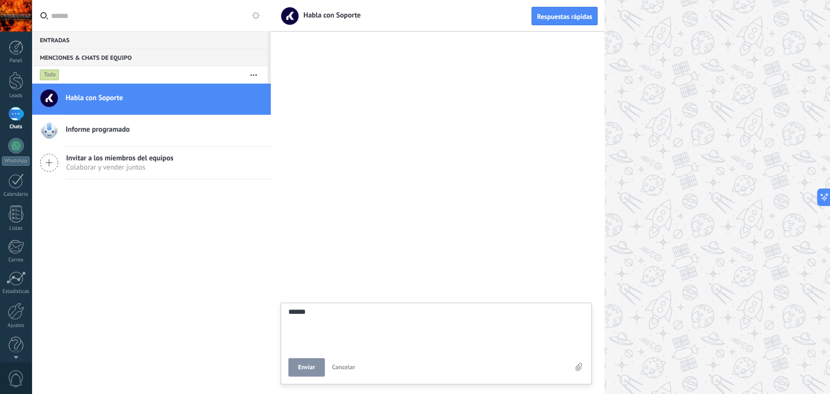
type textarea "****"
click at [306, 367] on span "Enviar" at bounding box center [306, 367] width 17 height 7
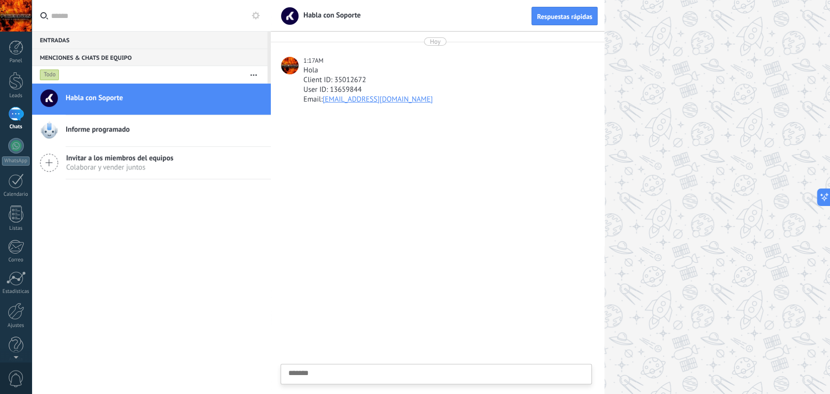
scroll to position [9, 0]
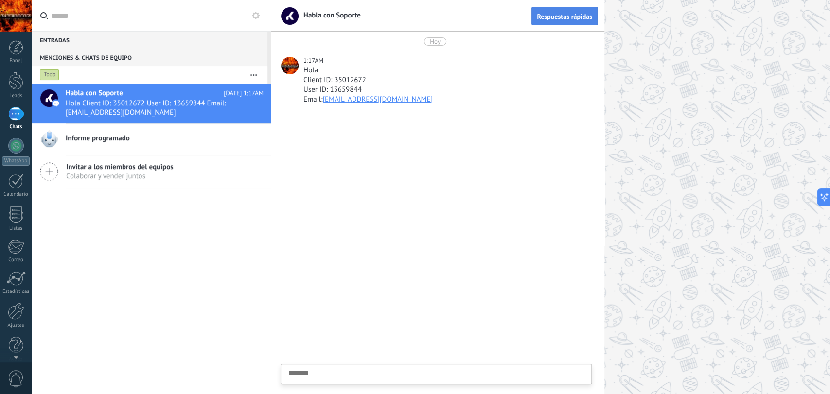
click at [545, 14] on span "Respuestas rápidas" at bounding box center [564, 16] width 55 height 7
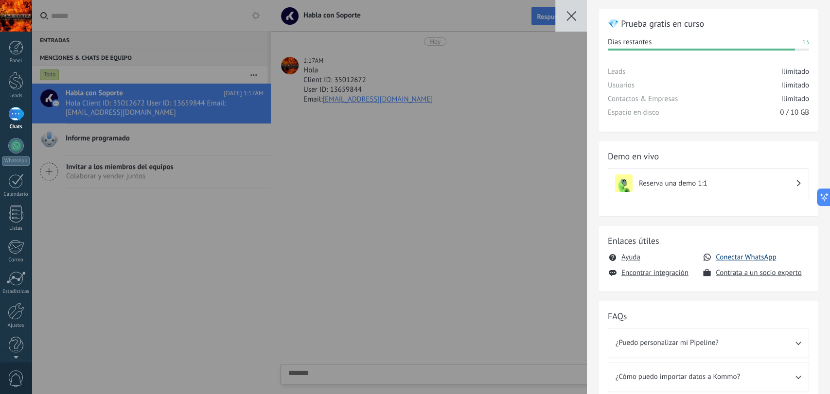
click at [730, 256] on button "Conectar WhatsApp" at bounding box center [746, 257] width 60 height 9
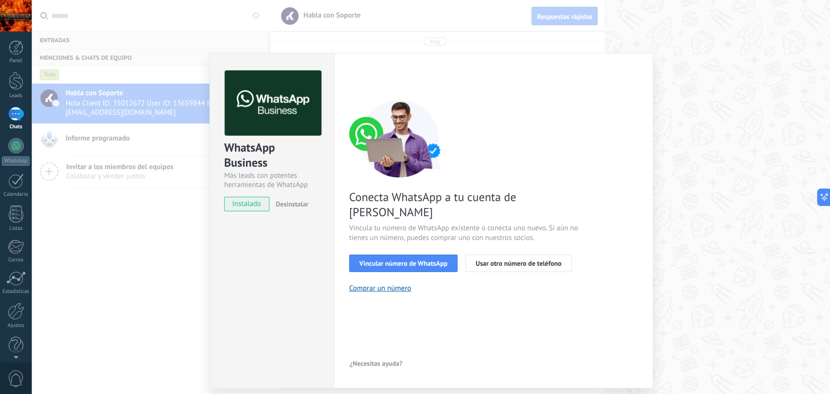
click at [722, 242] on div "WhatsApp Business Más leads con potentes herramientas de WhatsApp instalado Des…" at bounding box center [431, 197] width 799 height 394
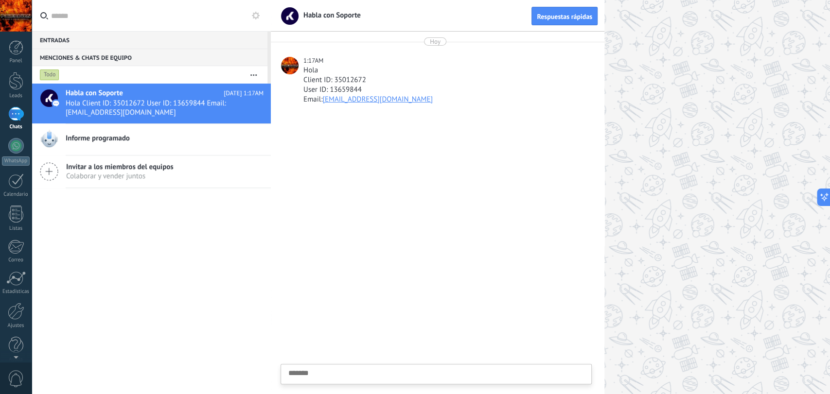
click at [378, 367] on div "Enviar Cancelar" at bounding box center [436, 374] width 310 height 19
type textarea "*******"
